Goal: Check status

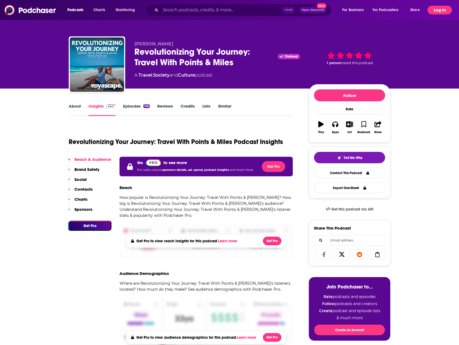
click at [436, 11] on button "Log In" at bounding box center [440, 10] width 24 height 9
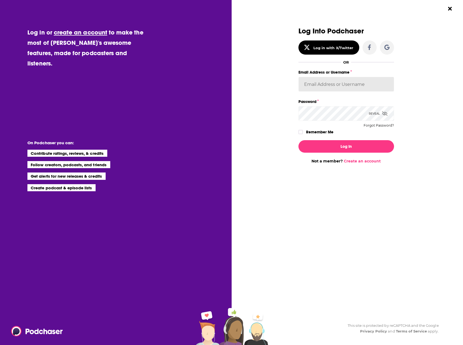
type input "[EMAIL_ADDRESS][DOMAIN_NAME]"
click at [345, 149] on button "Log In" at bounding box center [347, 146] width 96 height 13
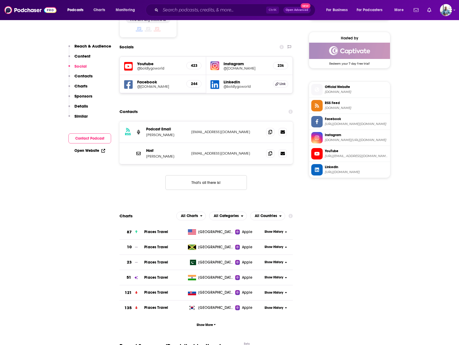
scroll to position [489, 0]
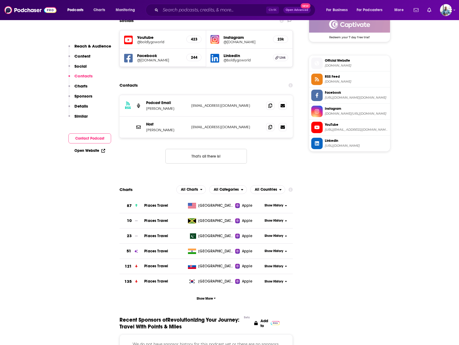
click at [287, 203] on button "Show History" at bounding box center [276, 205] width 26 height 5
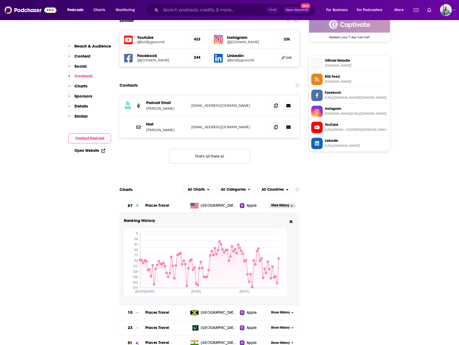
click at [289, 203] on span "Hide History" at bounding box center [281, 205] width 18 height 5
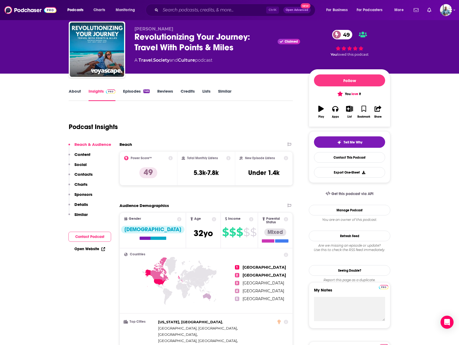
scroll to position [0, 0]
